Goal: Information Seeking & Learning: Compare options

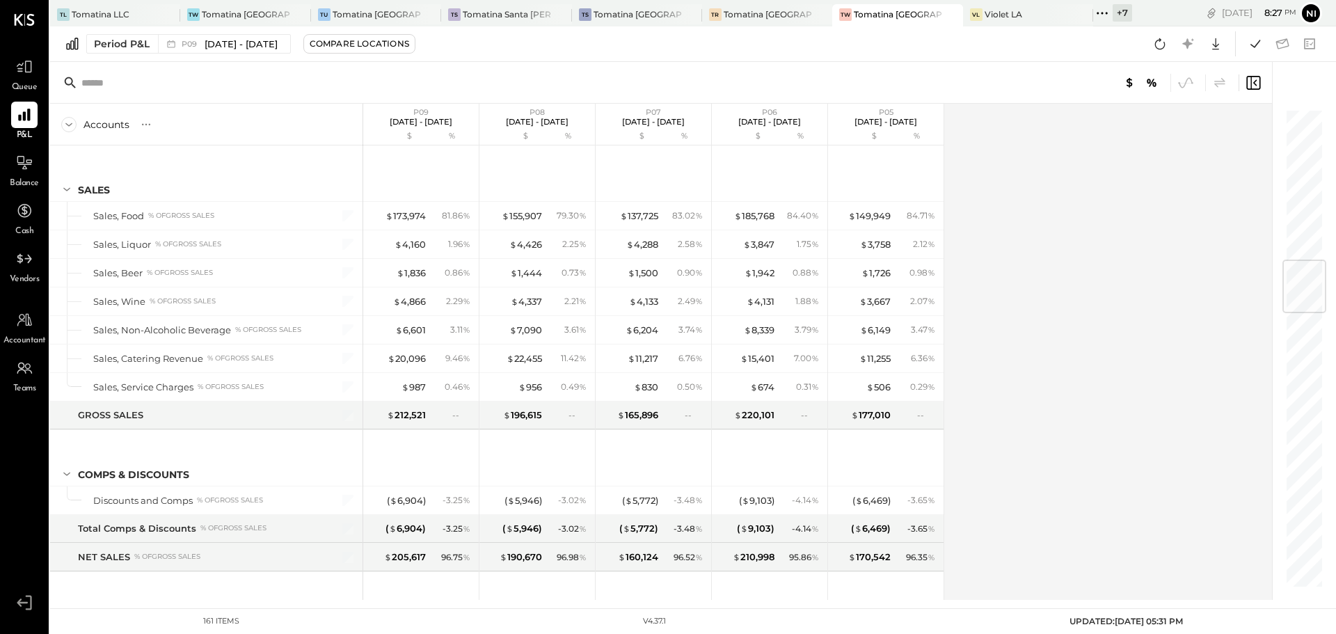
scroll to position [1283, 0]
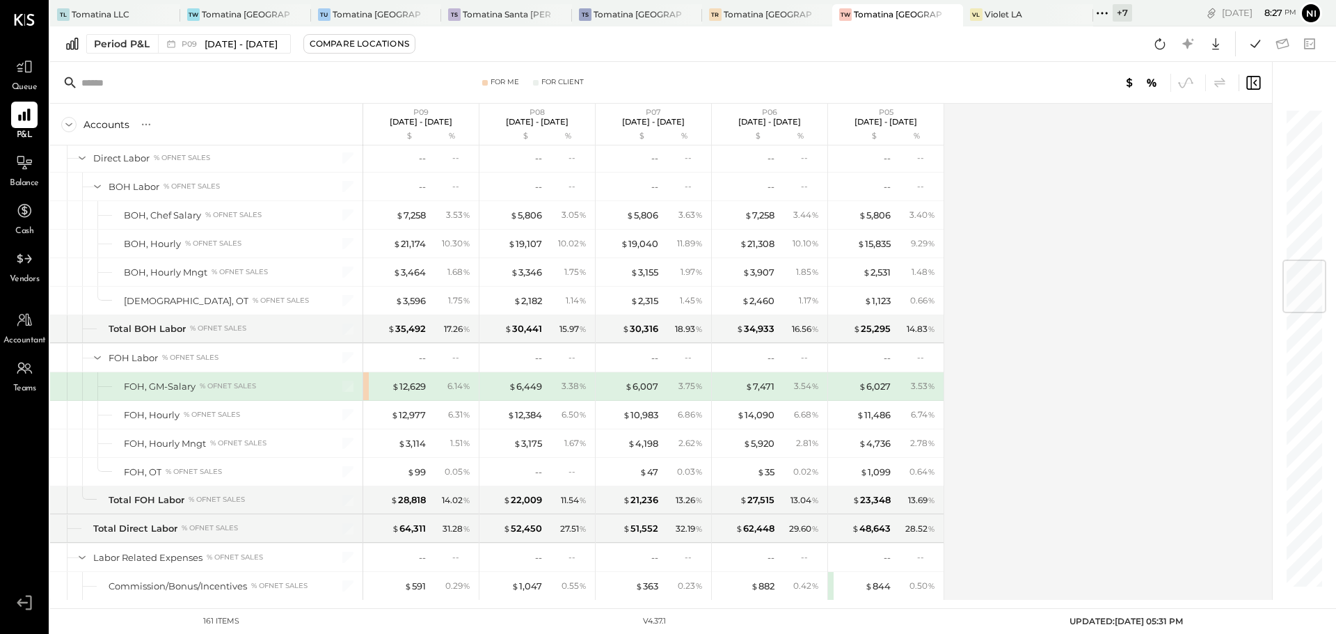
drag, startPoint x: 112, startPoint y: 8, endPoint x: 154, endPoint y: 115, distance: 114.6
click at [112, 8] on div "Tomatina LLC" at bounding box center [101, 14] width 58 height 12
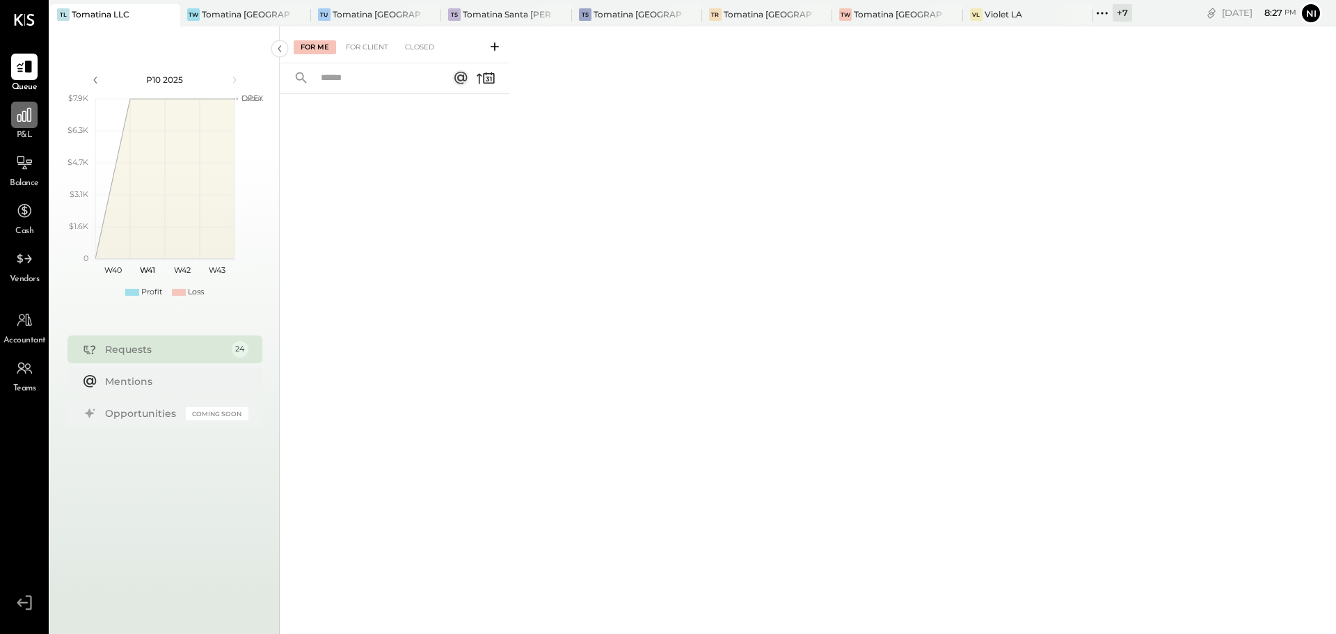
click at [24, 123] on icon at bounding box center [24, 115] width 18 height 18
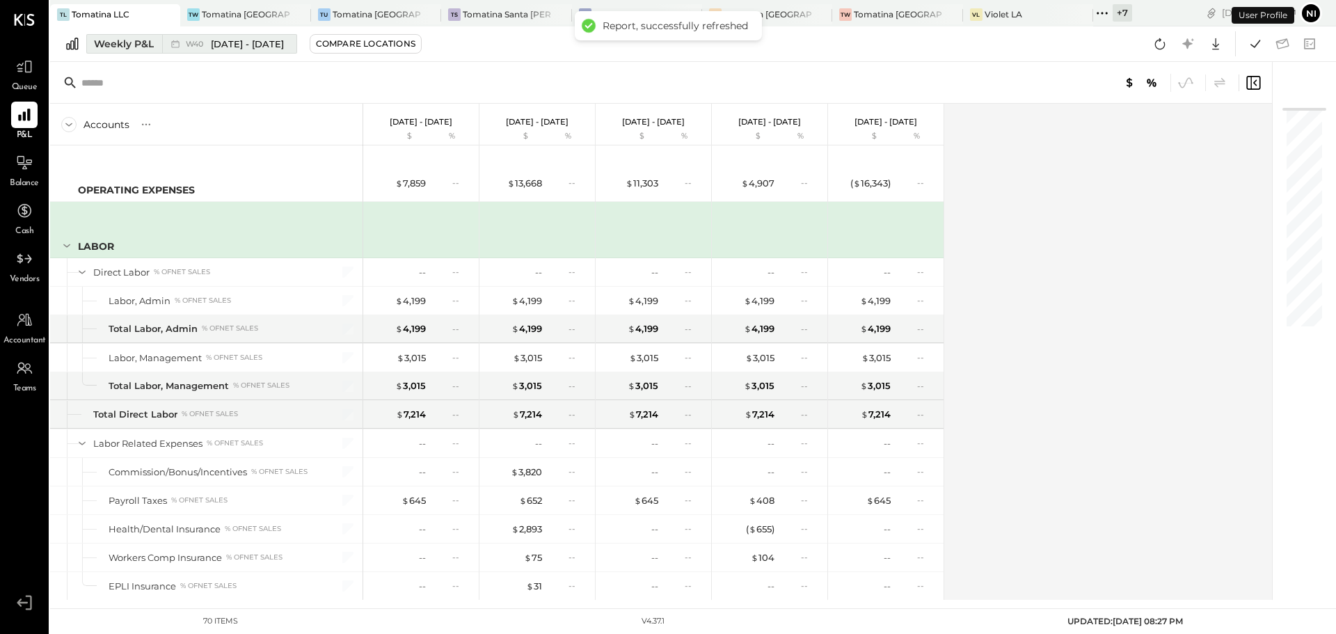
click at [113, 38] on div "Weekly P&L" at bounding box center [124, 44] width 60 height 14
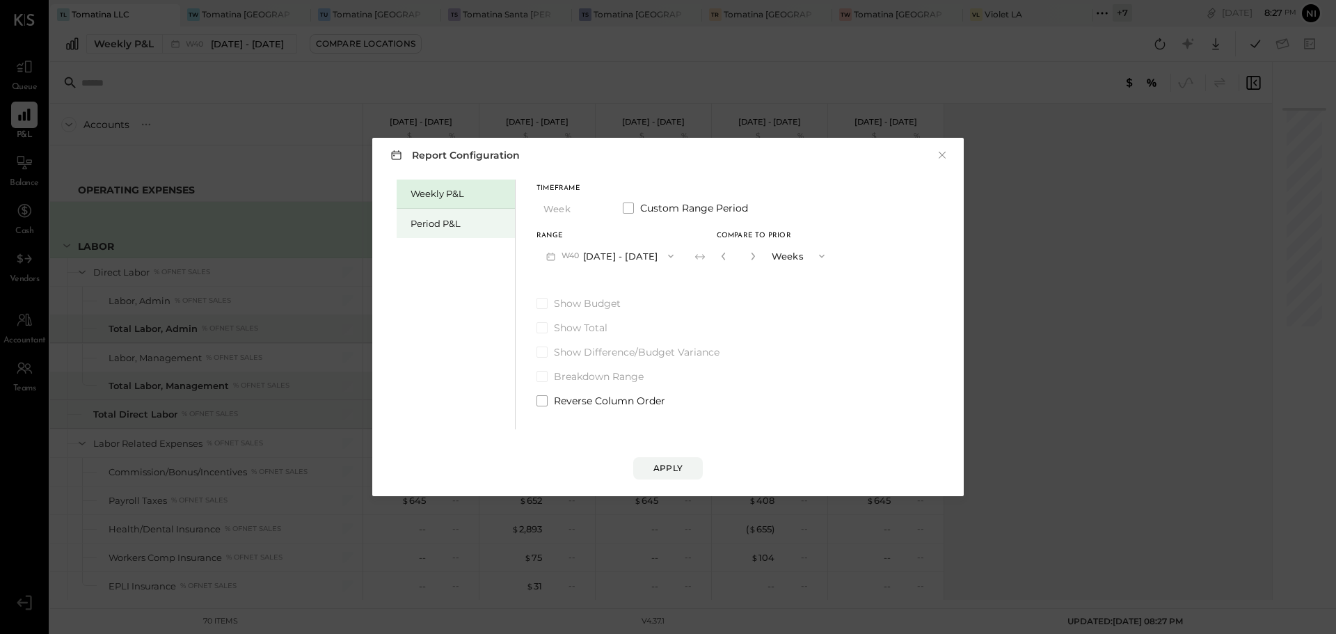
click at [416, 221] on div "Period P&L" at bounding box center [459, 223] width 97 height 13
click at [761, 265] on button "Compare" at bounding box center [726, 259] width 70 height 22
click at [755, 255] on icon "button" at bounding box center [751, 256] width 8 height 8
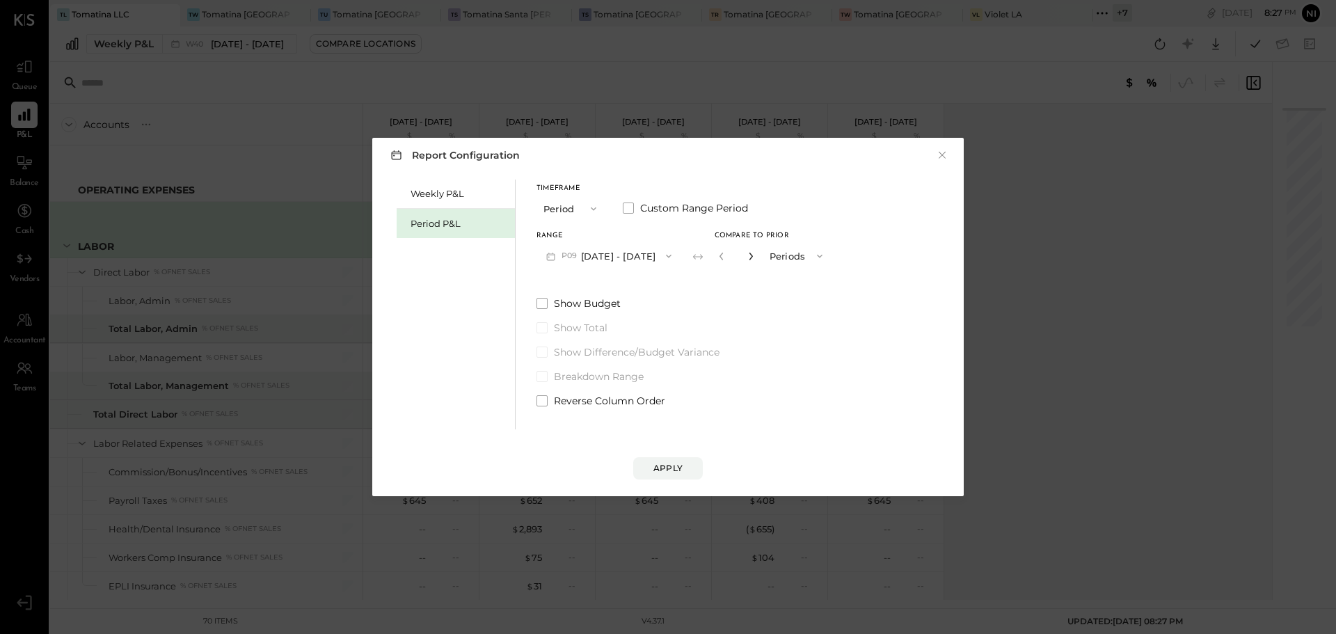
click at [755, 255] on icon "button" at bounding box center [751, 256] width 8 height 8
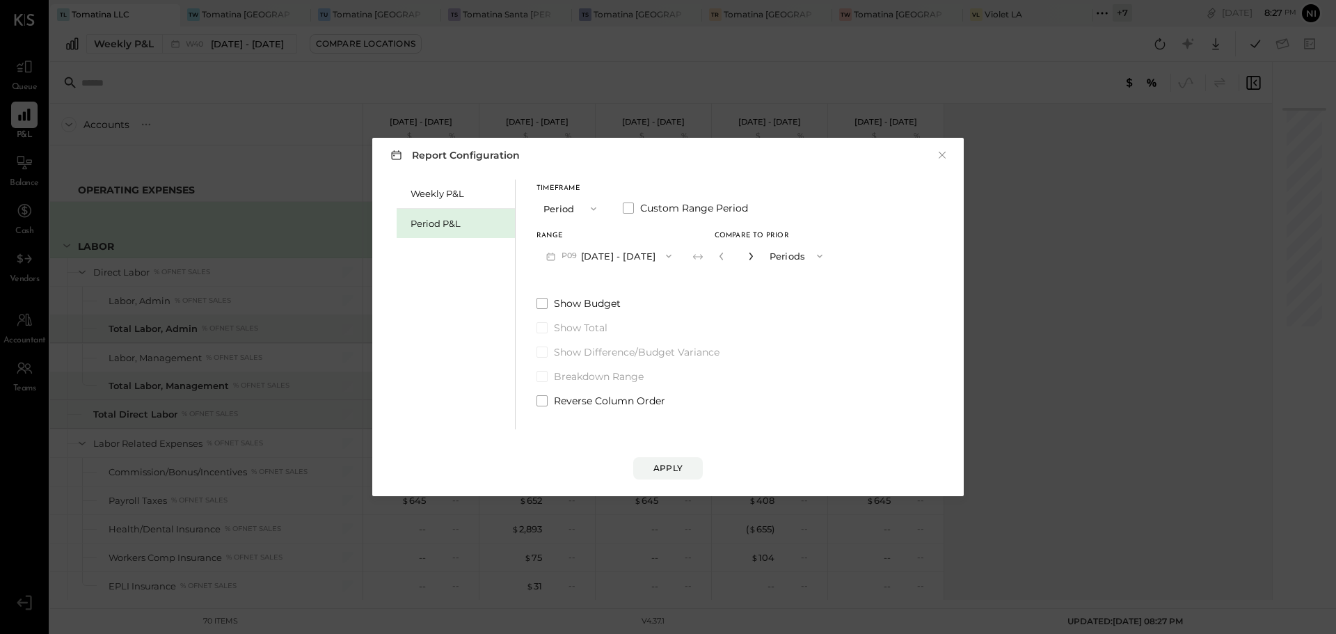
type input "*"
click at [689, 466] on button "Apply" at bounding box center [668, 468] width 70 height 22
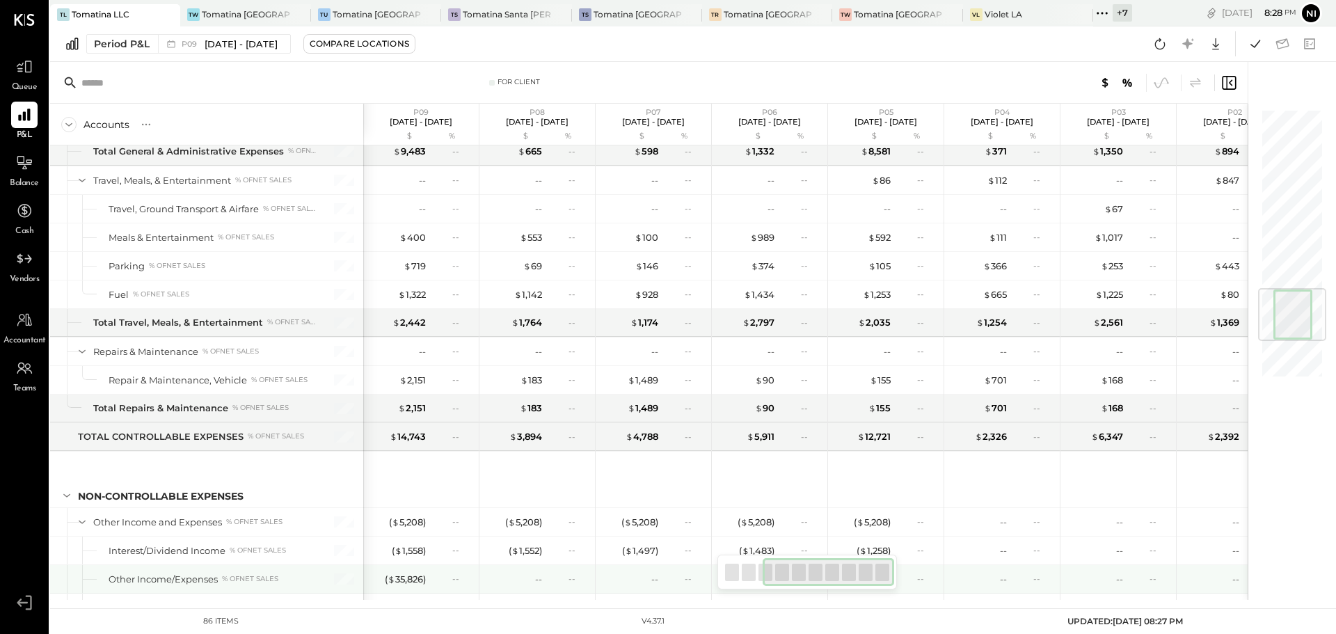
scroll to position [0, 276]
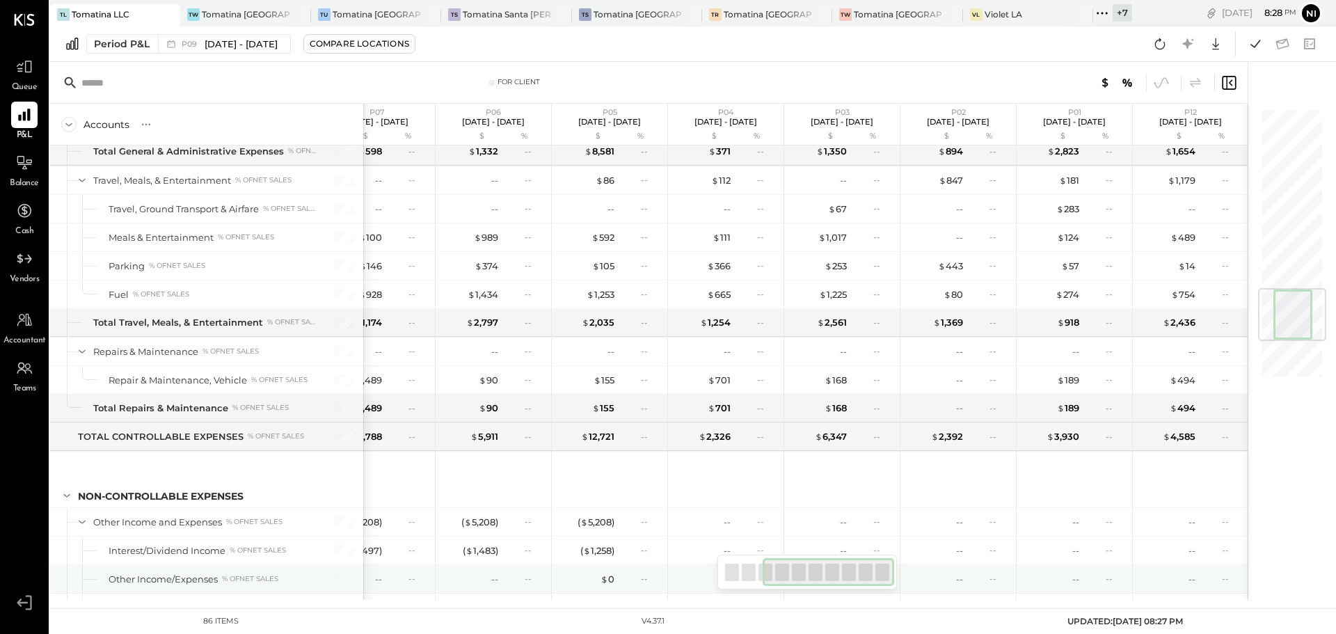
drag, startPoint x: 921, startPoint y: 580, endPoint x: 940, endPoint y: 584, distance: 19.8
click at [940, 584] on div "For Client Accounts S % GL P09 [DATE] - [DATE] $ % P08 [DATE] - [DATE] $ % P07 …" at bounding box center [649, 331] width 1198 height 538
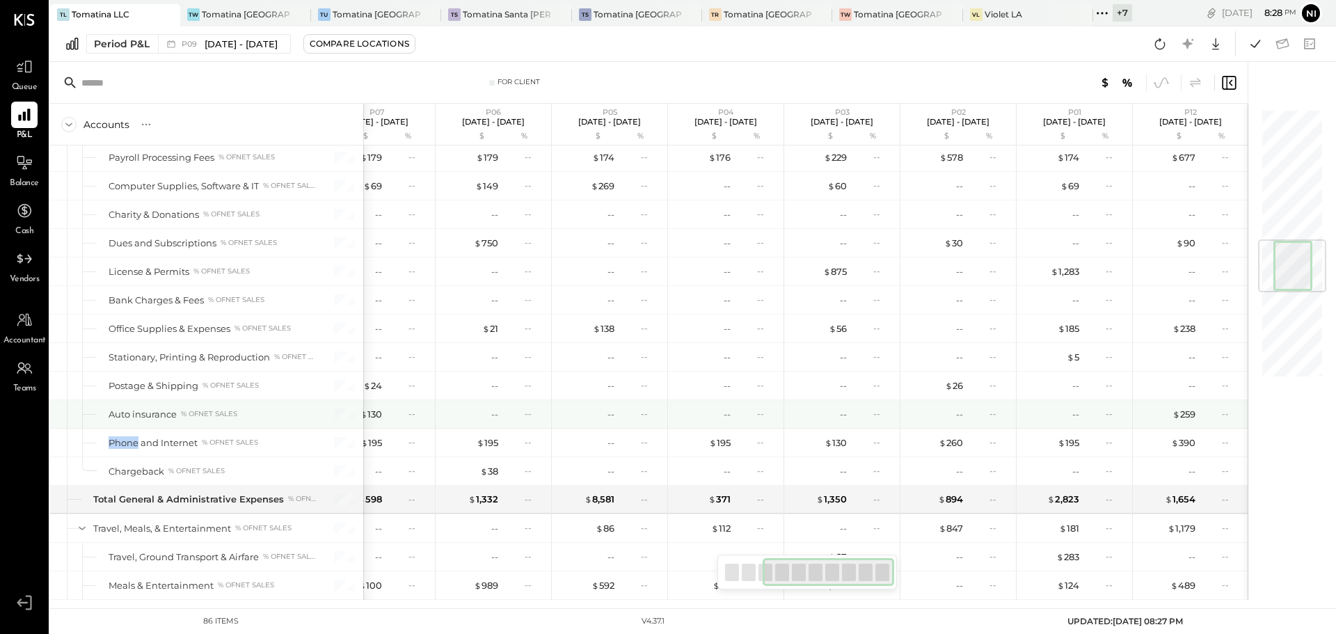
scroll to position [1128, 0]
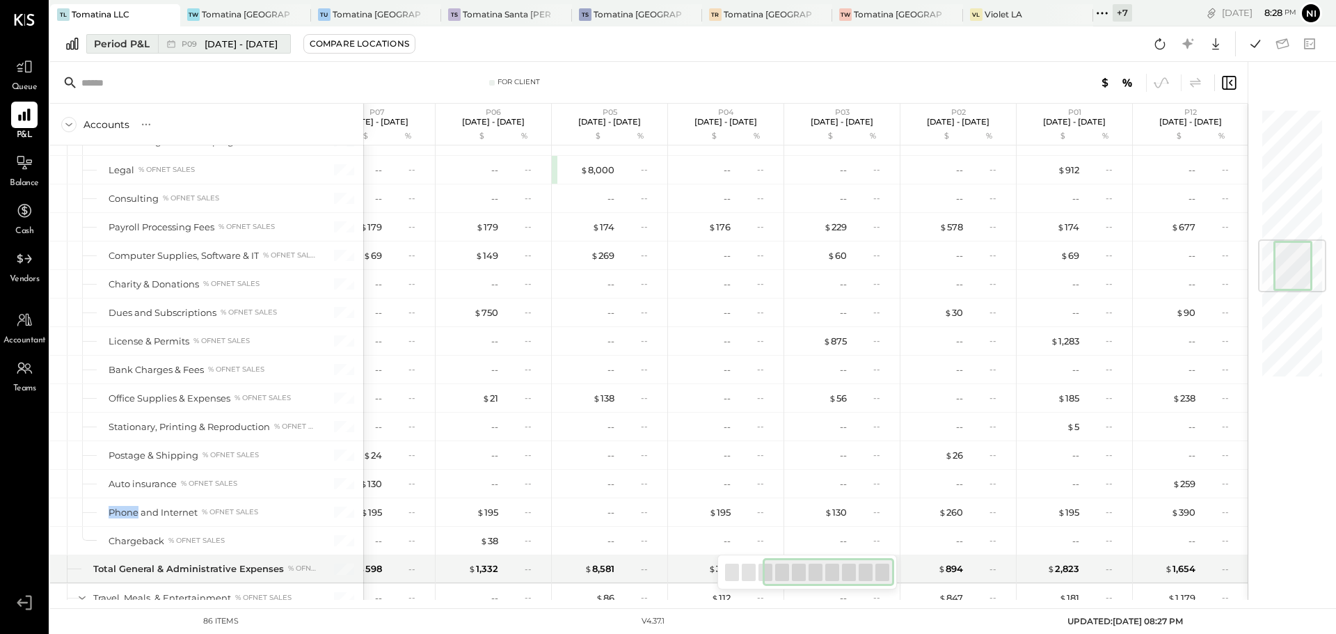
click at [254, 49] on span "[DATE] - [DATE]" at bounding box center [241, 44] width 73 height 13
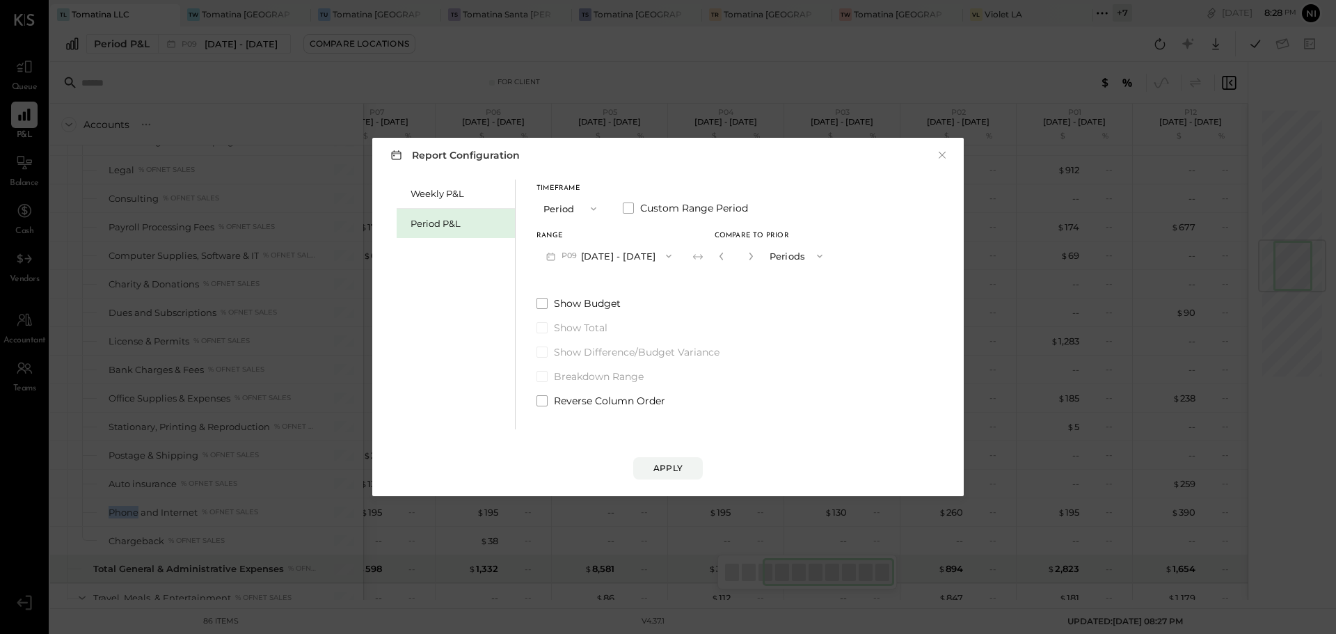
drag, startPoint x: 745, startPoint y: 253, endPoint x: 748, endPoint y: 273, distance: 20.4
click at [726, 253] on icon "button" at bounding box center [721, 256] width 8 height 8
type input "*"
click at [666, 457] on div "Apply" at bounding box center [668, 454] width 564 height 50
click at [666, 468] on div "Apply" at bounding box center [667, 468] width 29 height 12
